Goal: Browse casually

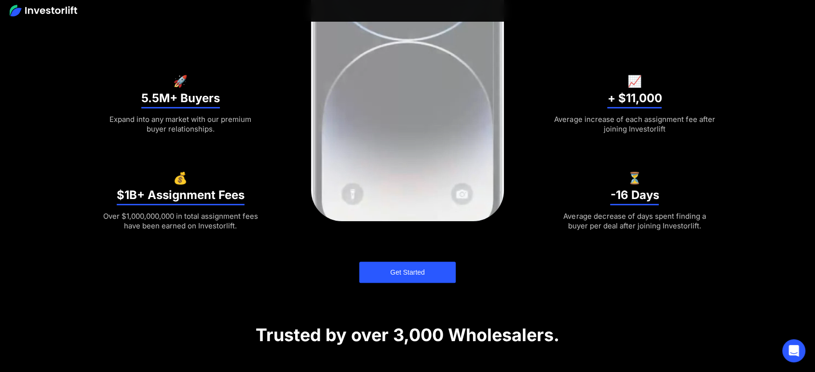
scroll to position [428, 0]
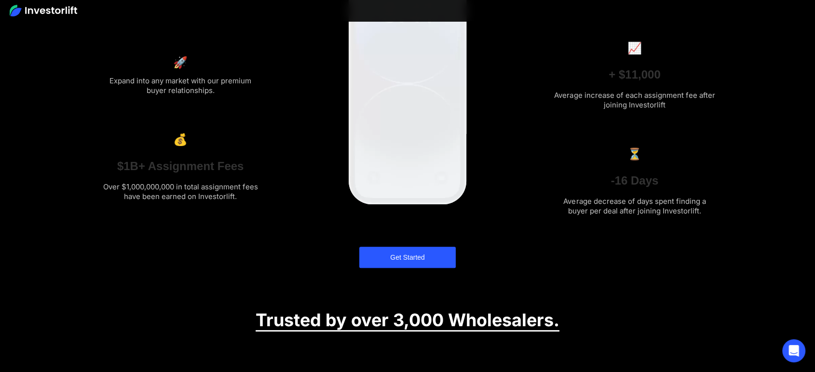
scroll to position [428, 0]
